Goal: Task Accomplishment & Management: Use online tool/utility

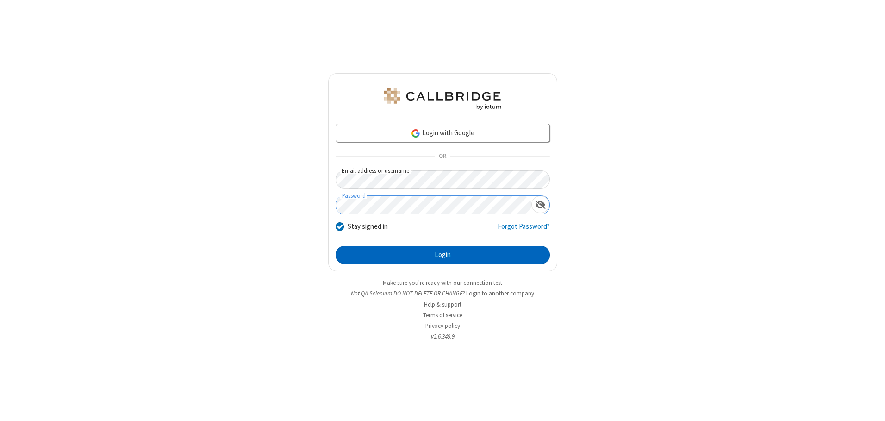
click at [443, 255] on button "Login" at bounding box center [443, 255] width 214 height 19
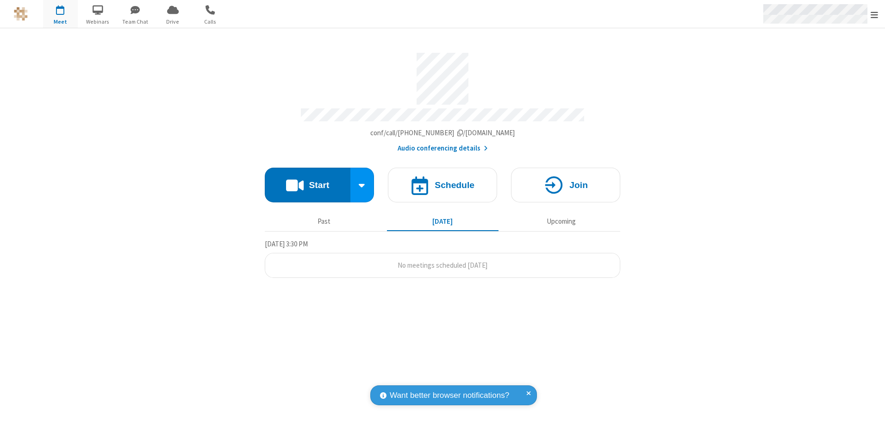
click at [875, 14] on span "Open menu" at bounding box center [874, 14] width 7 height 9
click at [60, 14] on span "button" at bounding box center [60, 10] width 35 height 16
click at [443, 182] on h4 "Schedule" at bounding box center [455, 185] width 40 height 9
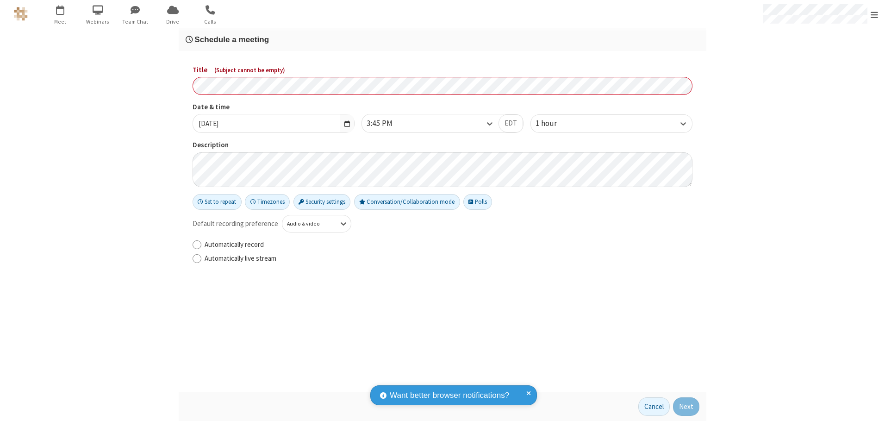
click at [443, 39] on h3 "Schedule a meeting" at bounding box center [443, 39] width 514 height 9
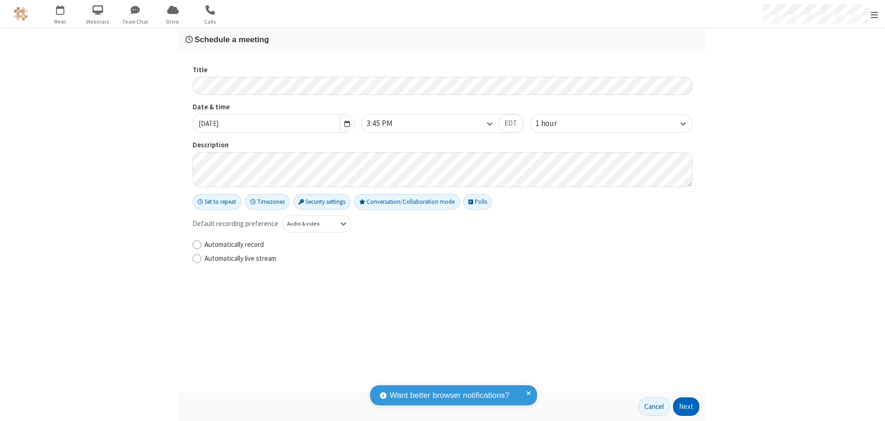
click at [687, 407] on button "Next" at bounding box center [686, 406] width 26 height 19
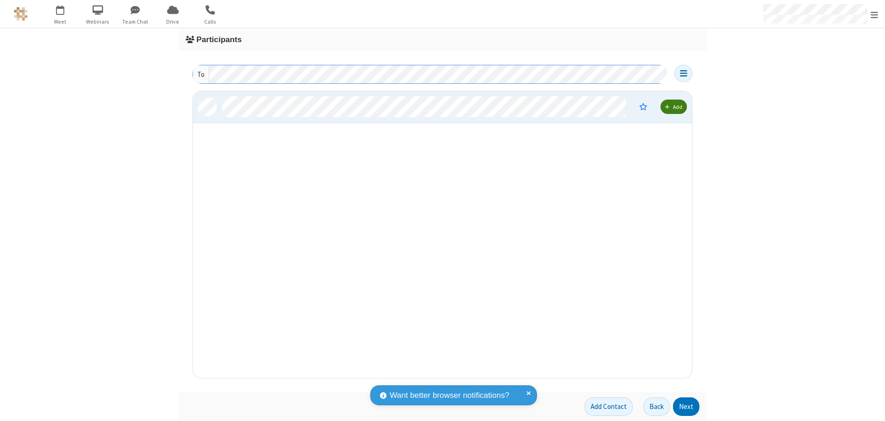
scroll to position [280, 492]
click at [687, 407] on button "Next" at bounding box center [686, 406] width 26 height 19
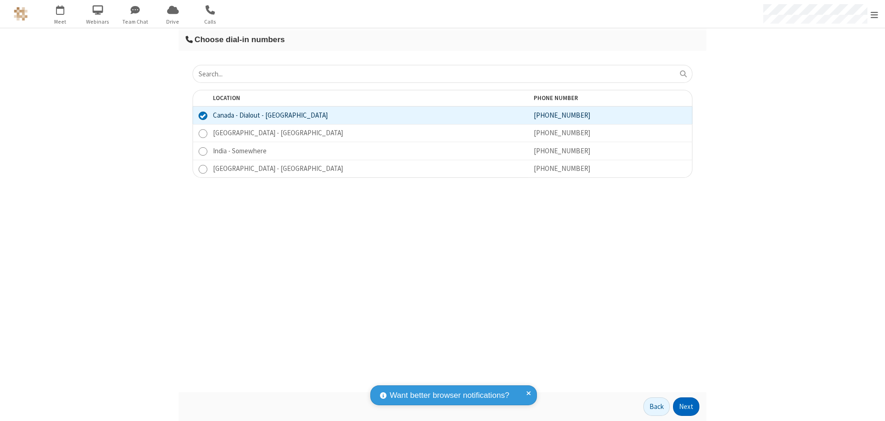
click at [687, 407] on button "Next" at bounding box center [686, 406] width 26 height 19
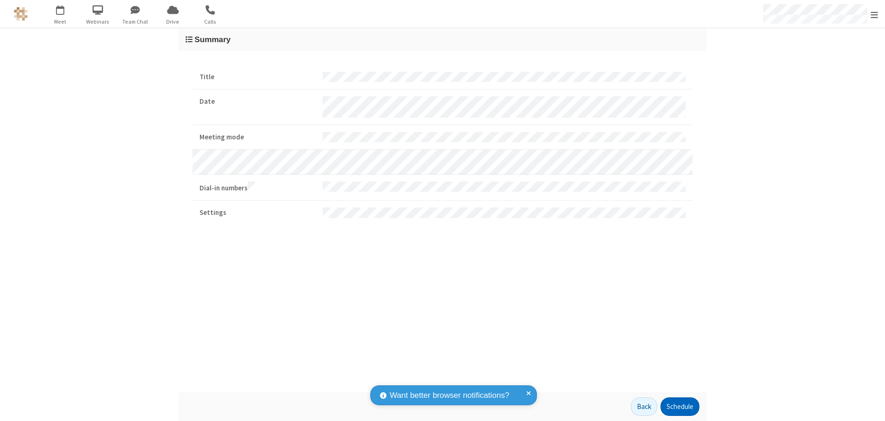
click at [680, 407] on button "Schedule" at bounding box center [680, 406] width 39 height 19
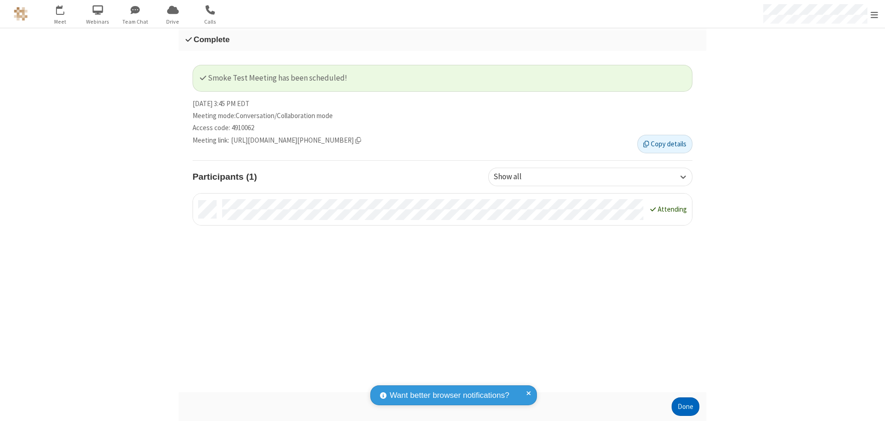
click at [686, 407] on button "Done" at bounding box center [686, 406] width 28 height 19
